Goal: Task Accomplishment & Management: Use online tool/utility

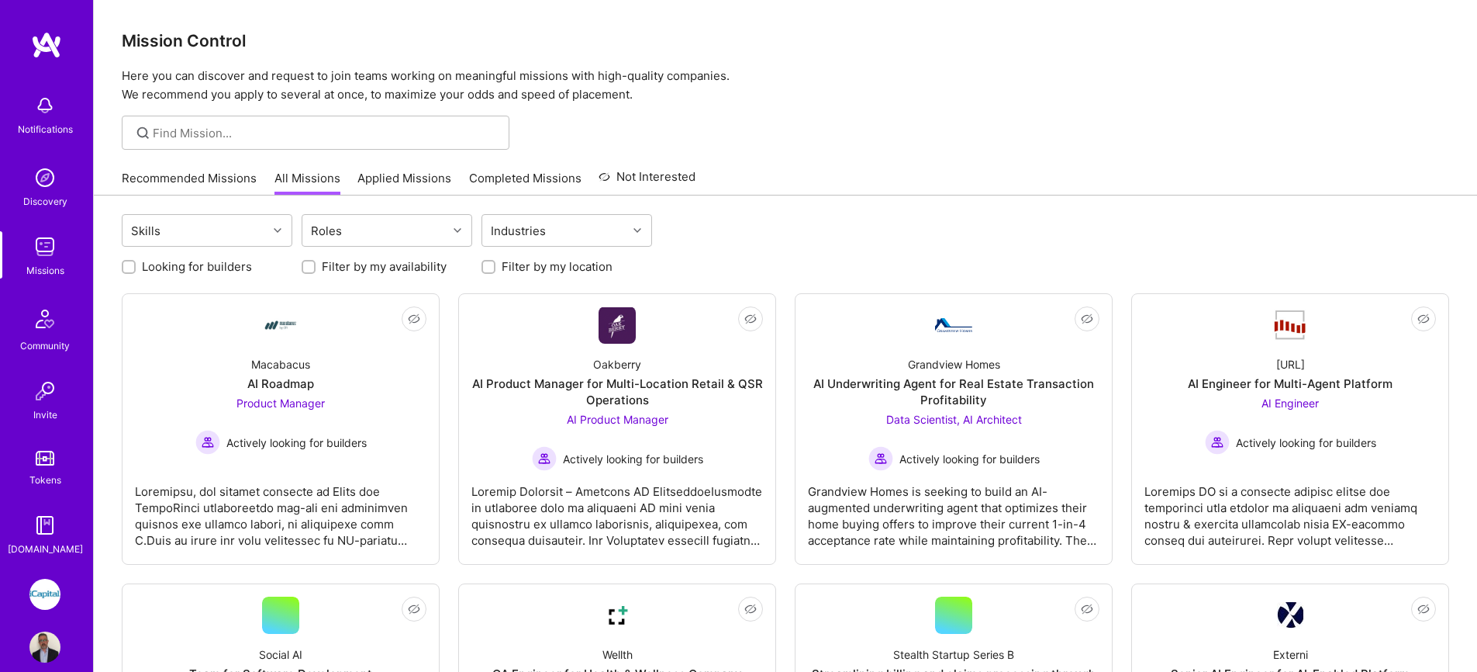
click at [42, 242] on img at bounding box center [44, 246] width 31 height 31
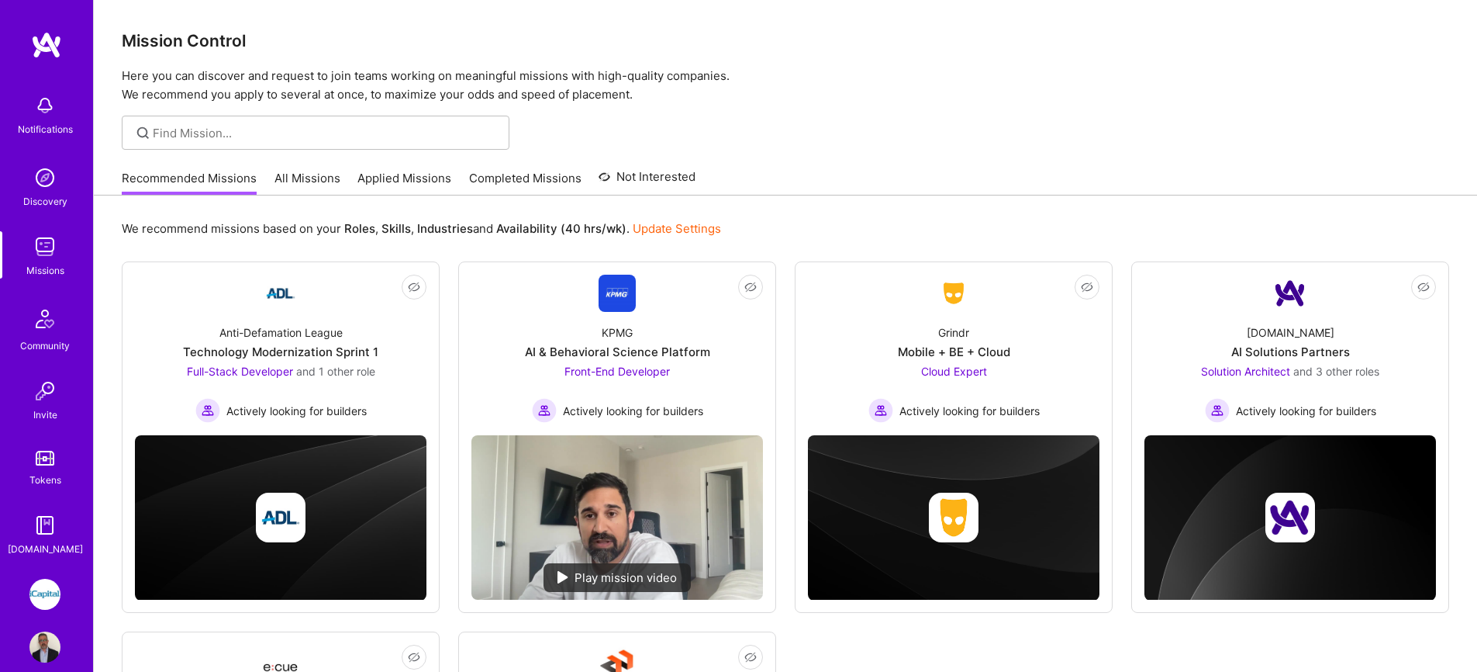
click at [315, 181] on link "All Missions" at bounding box center [308, 183] width 66 height 26
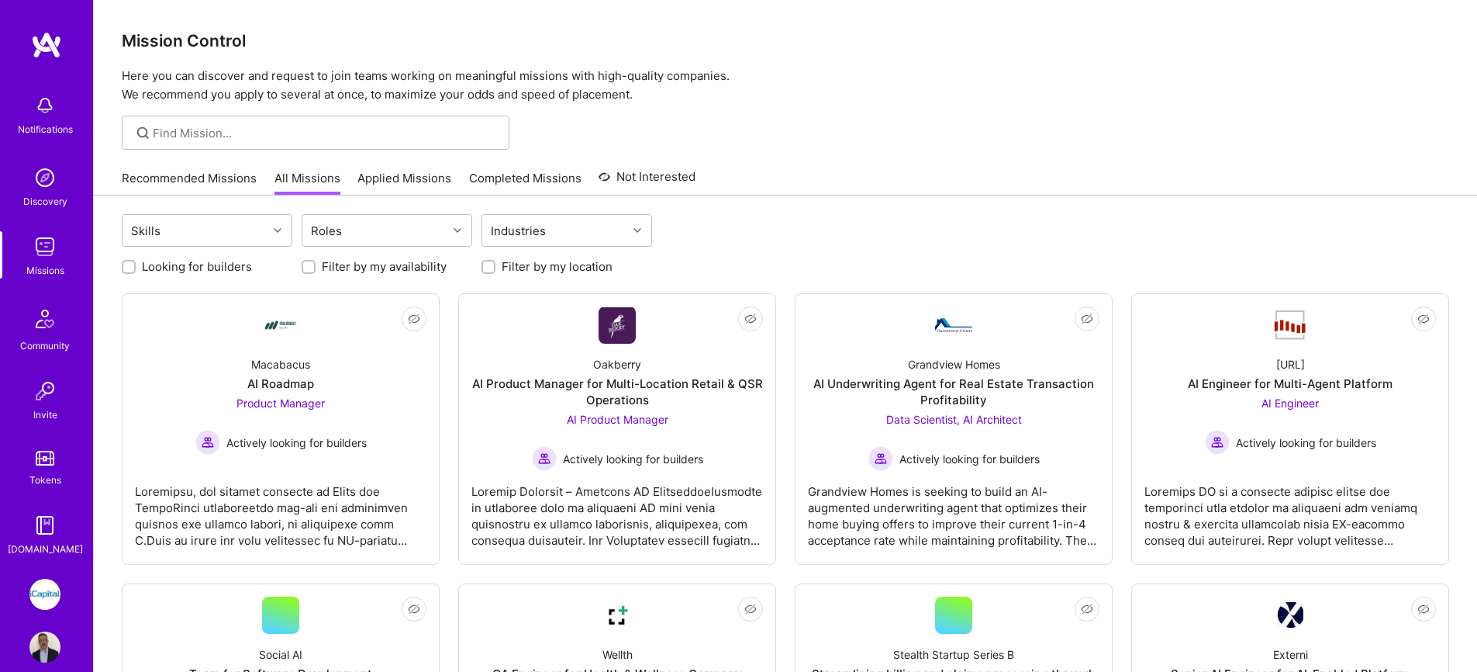
click at [385, 186] on link "Applied Missions" at bounding box center [405, 183] width 94 height 26
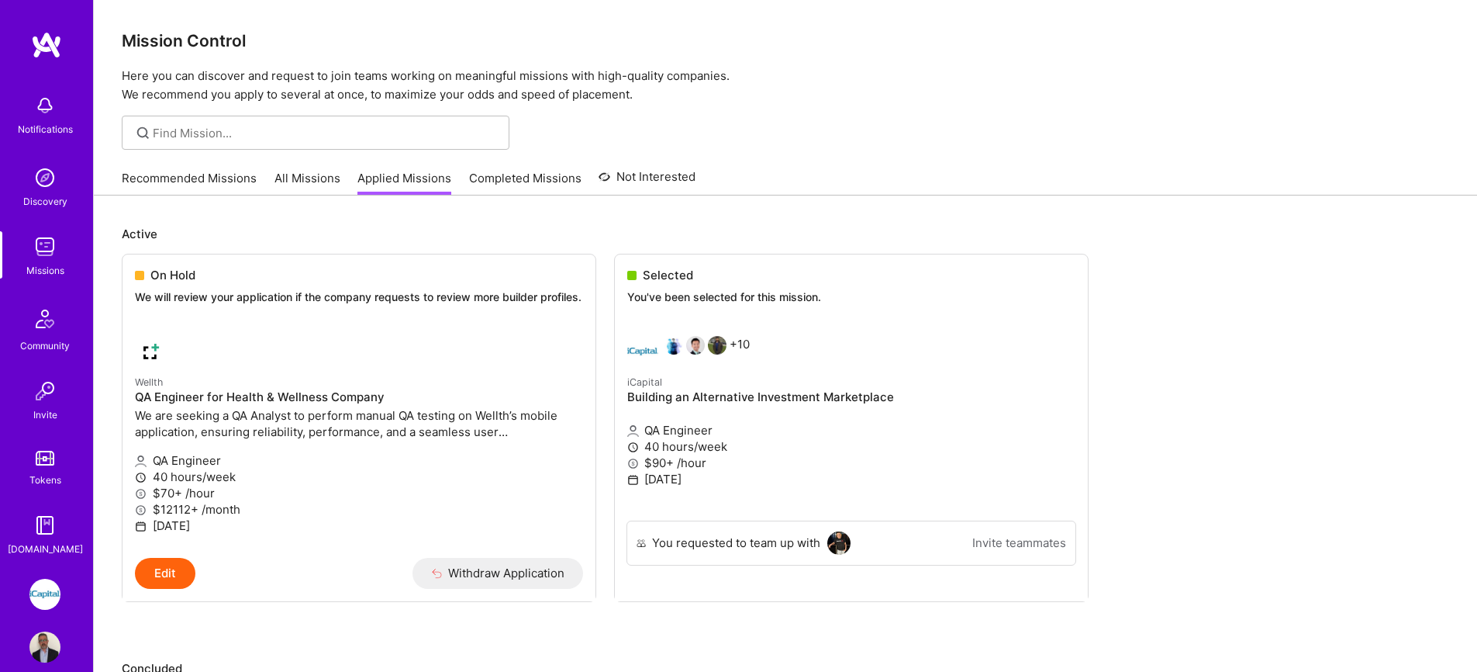
click at [315, 185] on link "All Missions" at bounding box center [308, 183] width 66 height 26
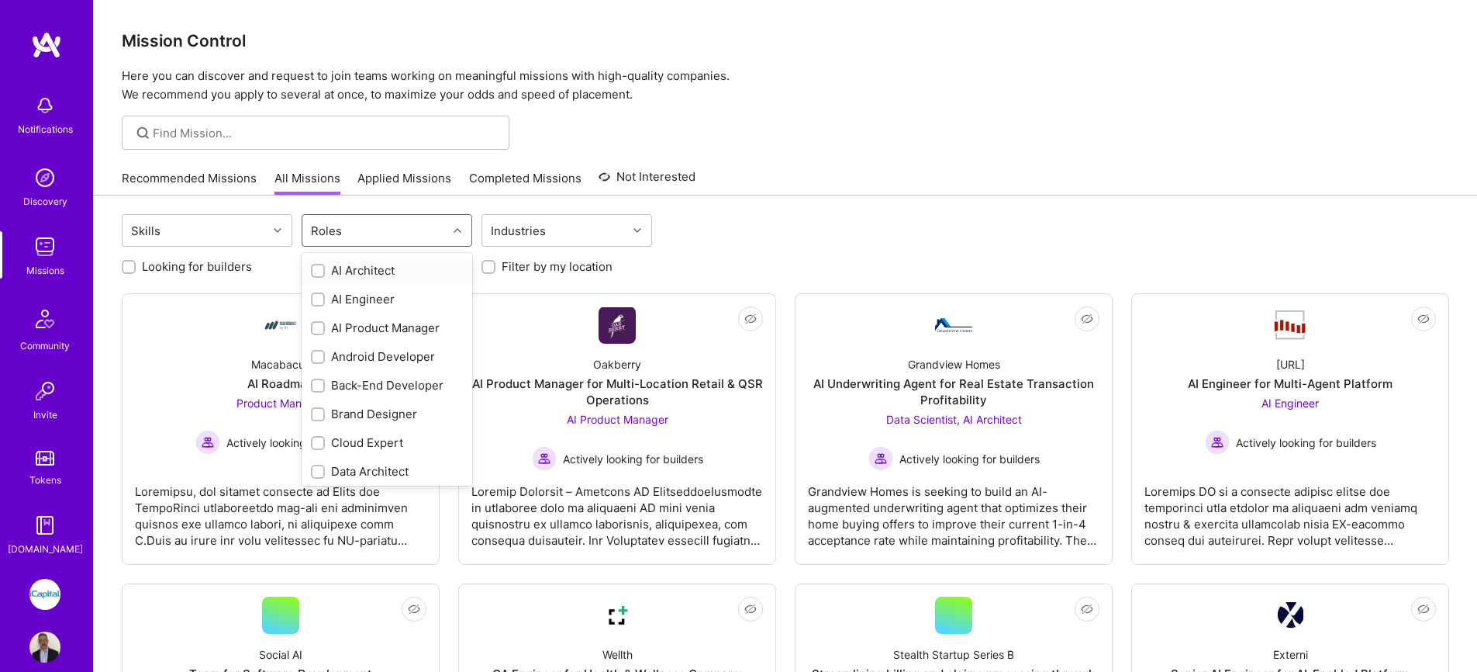
click at [349, 238] on div "Roles" at bounding box center [374, 230] width 145 height 31
click at [366, 353] on div "QA Engineer" at bounding box center [387, 353] width 152 height 16
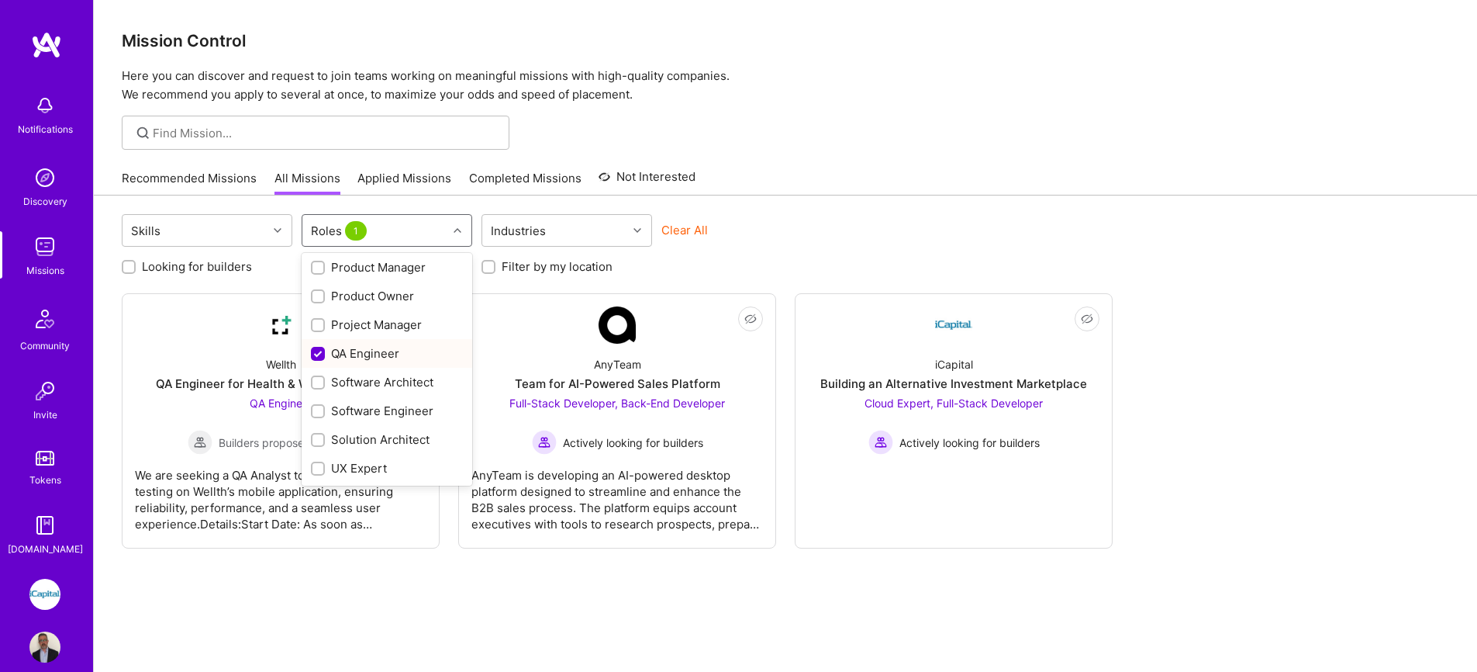
click at [396, 355] on div "QA Engineer" at bounding box center [387, 353] width 152 height 16
checkbox input "false"
